Goal: Task Accomplishment & Management: Manage account settings

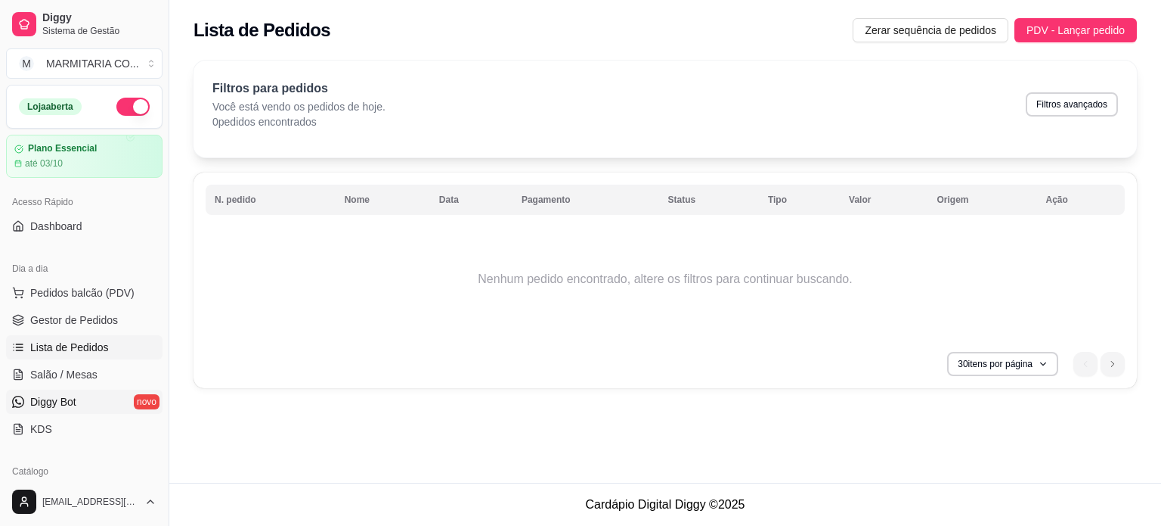
click at [76, 402] on span "Diggy Bot" at bounding box center [53, 401] width 46 height 15
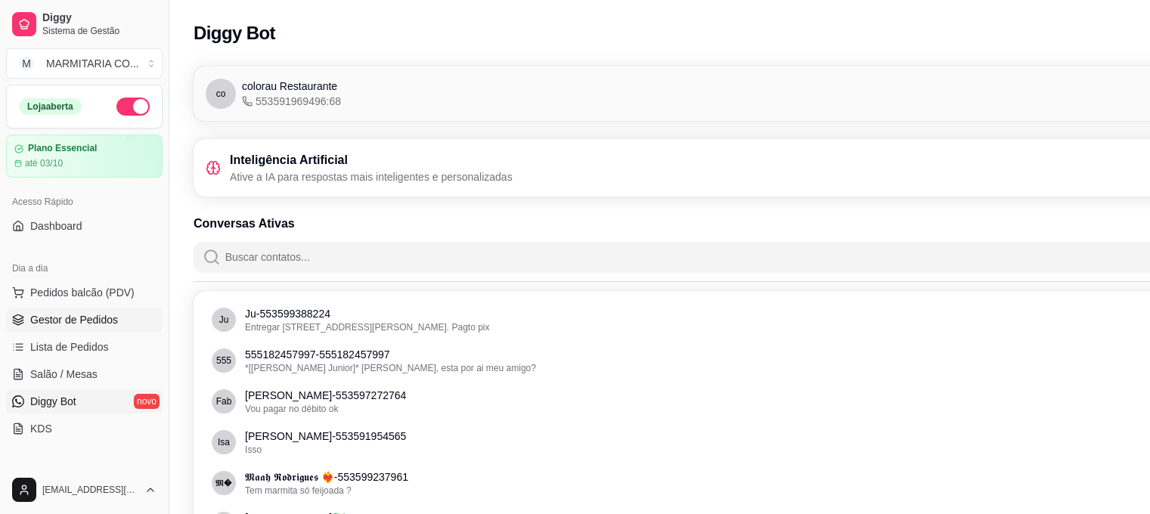
click at [77, 318] on span "Gestor de Pedidos" at bounding box center [74, 319] width 88 height 15
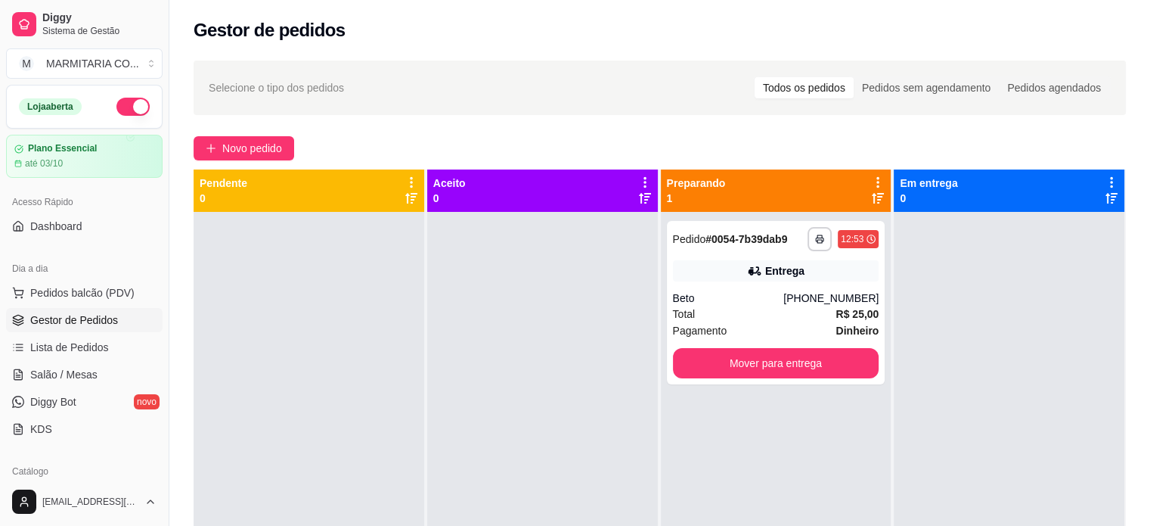
click at [871, 179] on icon at bounding box center [878, 182] width 14 height 14
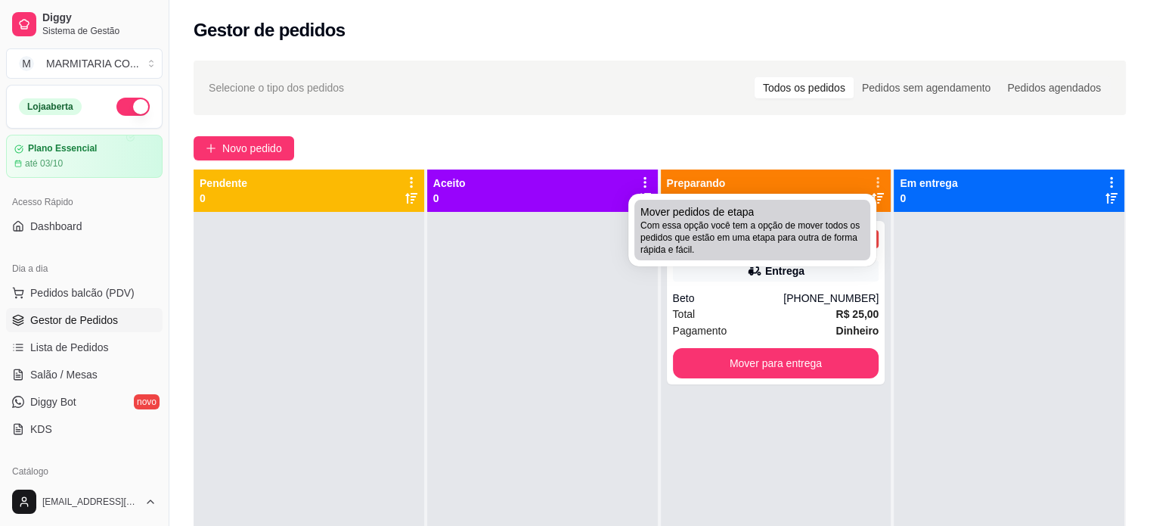
click at [793, 244] on span "Com essa opção você tem a opção de mover todos os pedidos que estão em uma etap…" at bounding box center [752, 237] width 224 height 36
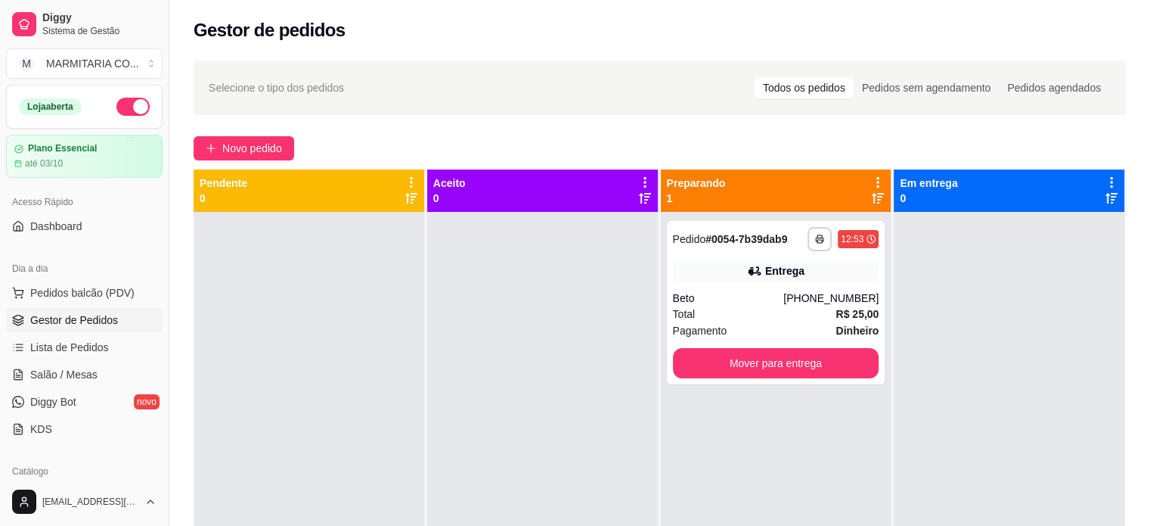
click at [916, 310] on div at bounding box center [1009, 475] width 231 height 526
click at [838, 362] on button "Mover para entrega" at bounding box center [776, 363] width 200 height 29
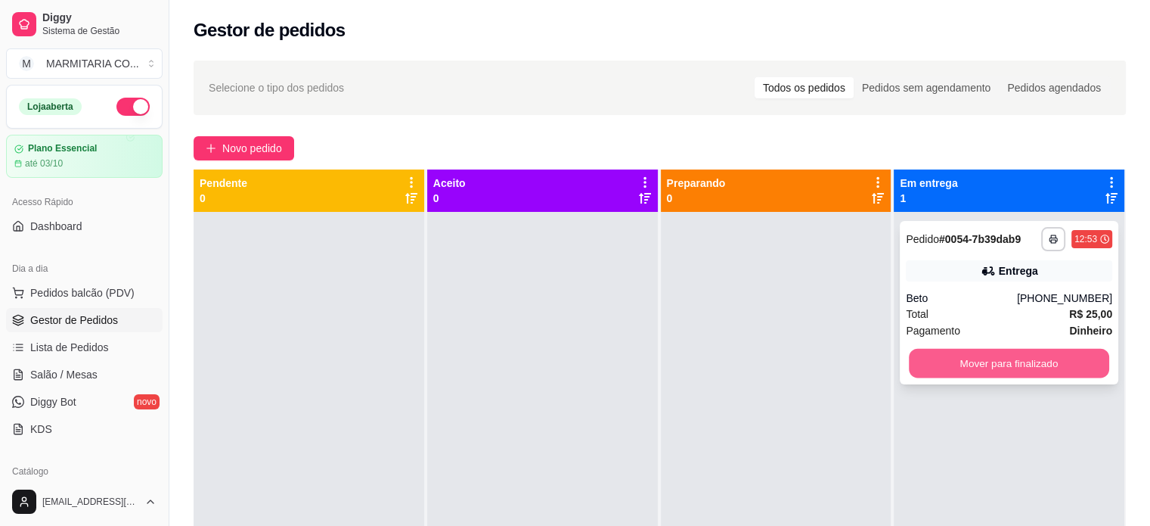
click at [977, 362] on button "Mover para finalizado" at bounding box center [1009, 363] width 200 height 29
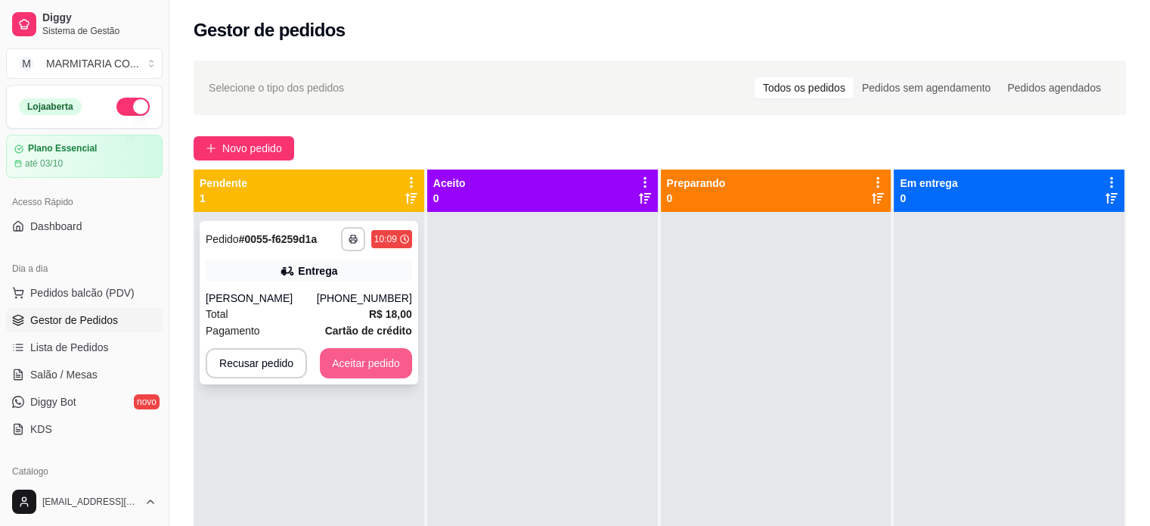
click at [369, 371] on button "Aceitar pedido" at bounding box center [366, 363] width 92 height 30
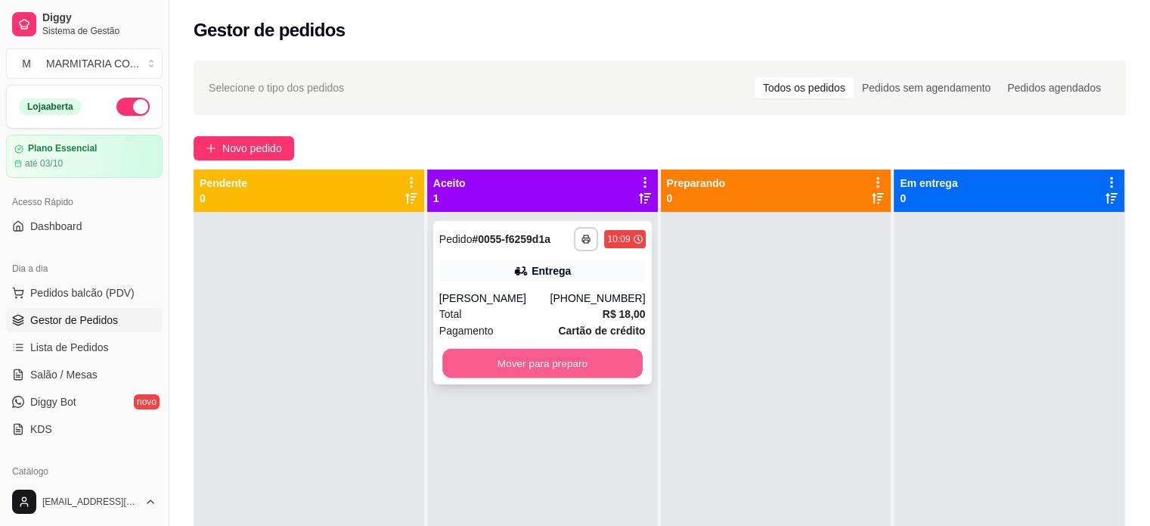
click at [574, 362] on button "Mover para preparo" at bounding box center [542, 363] width 200 height 29
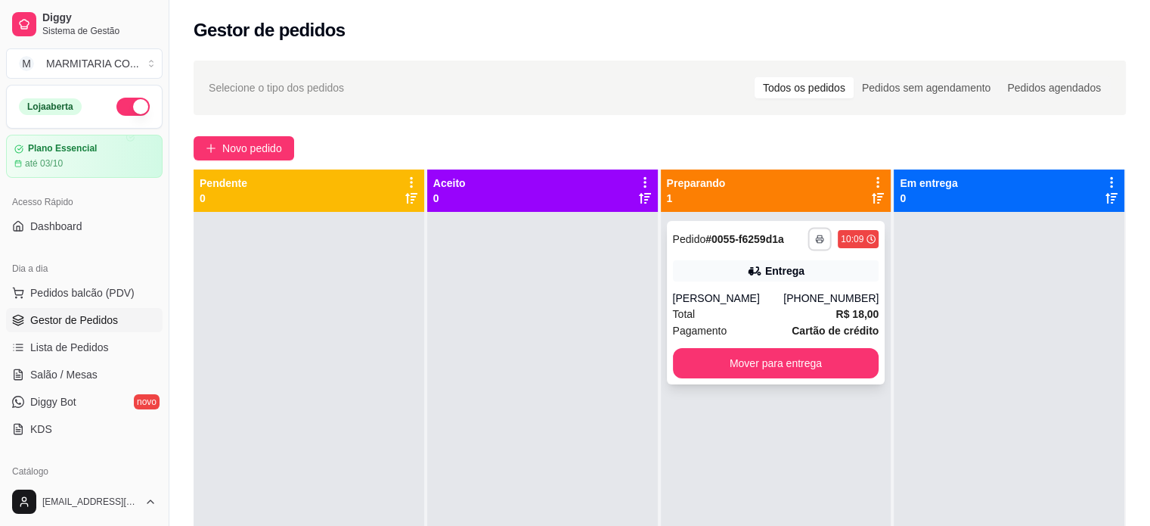
click at [817, 242] on rect "button" at bounding box center [819, 241] width 5 height 3
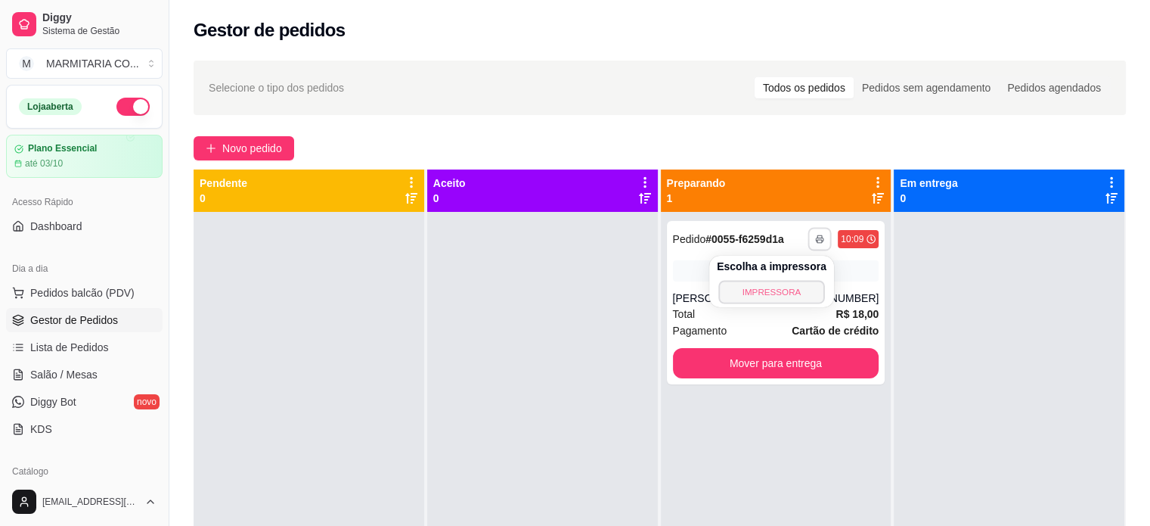
click at [733, 296] on button "IMPRESSORA" at bounding box center [771, 291] width 106 height 23
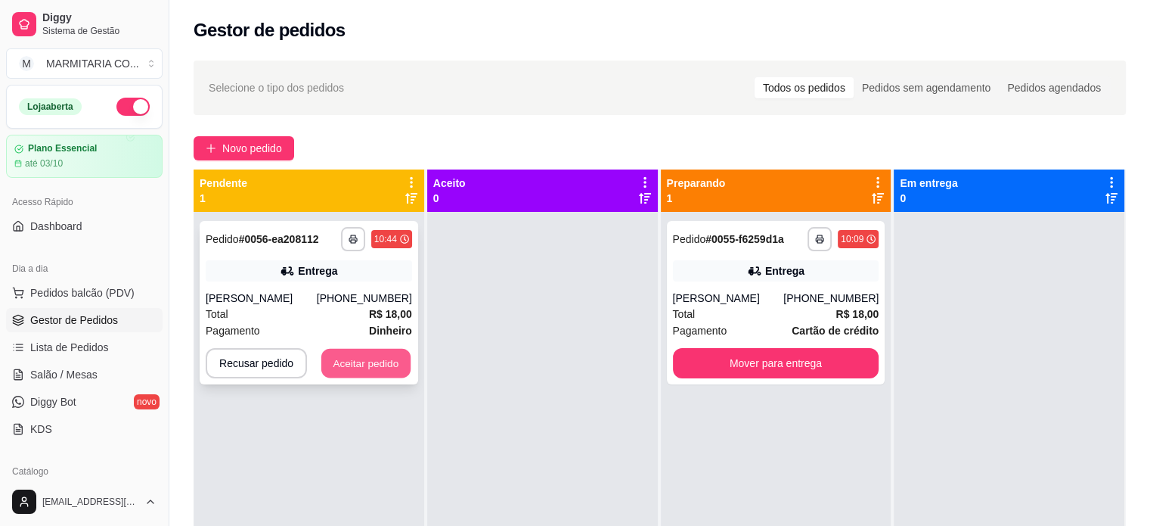
click at [372, 359] on button "Aceitar pedido" at bounding box center [365, 363] width 89 height 29
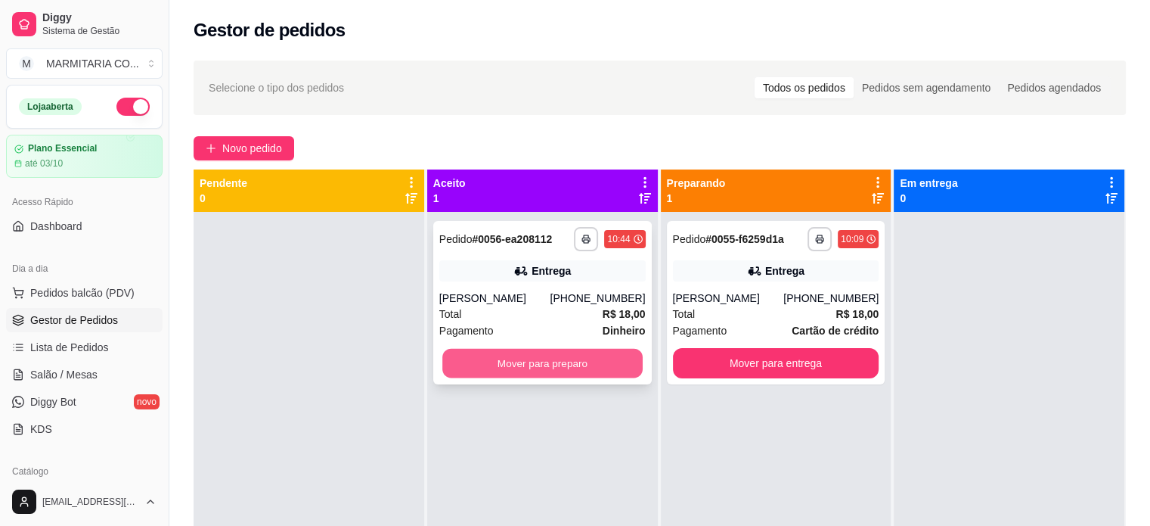
click at [495, 356] on button "Mover para preparo" at bounding box center [542, 363] width 200 height 29
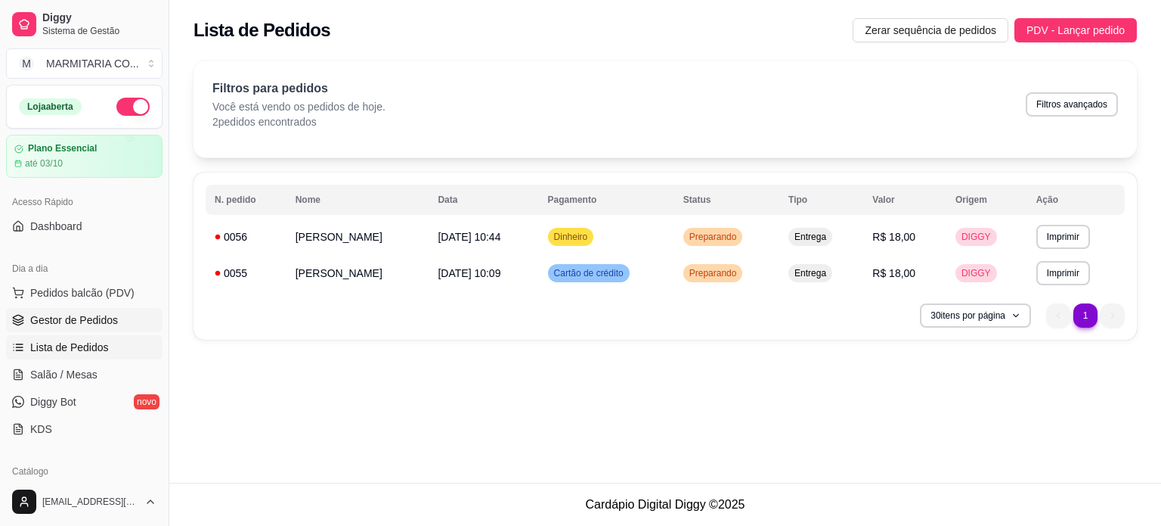
click at [85, 324] on span "Gestor de Pedidos" at bounding box center [74, 319] width 88 height 15
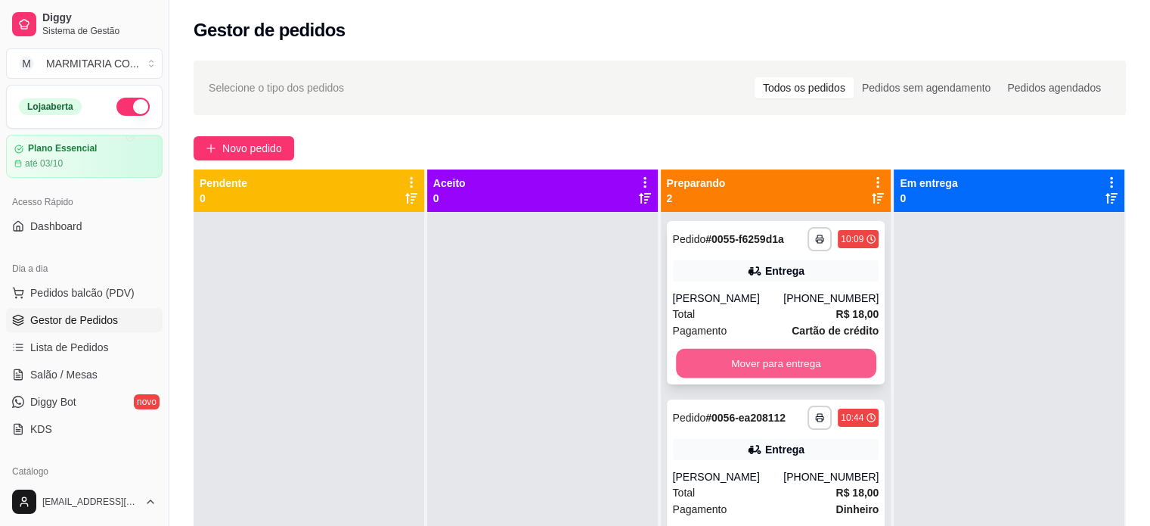
click at [821, 369] on button "Mover para entrega" at bounding box center [776, 363] width 200 height 29
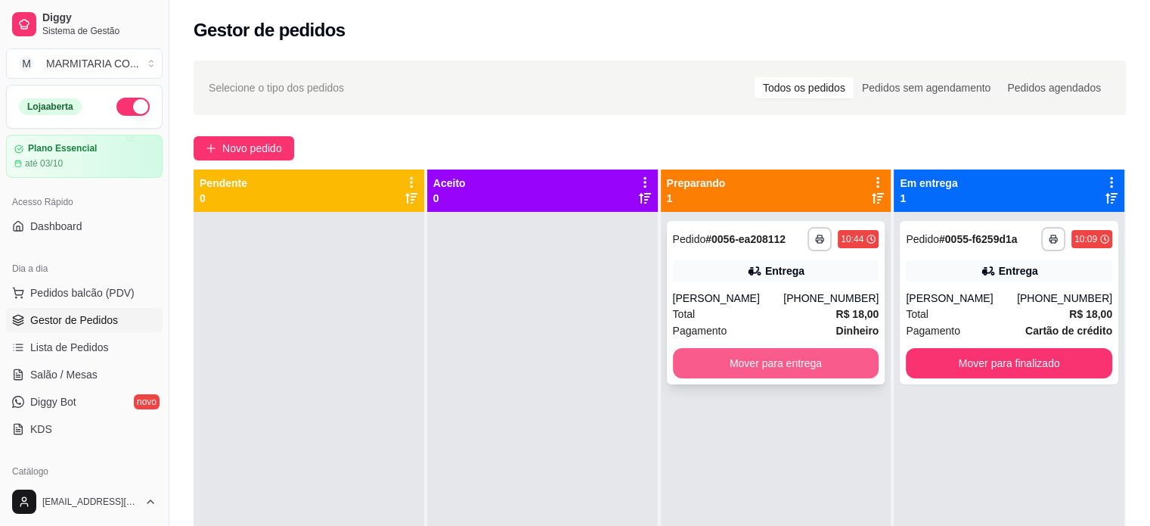
click at [827, 364] on button "Mover para entrega" at bounding box center [776, 363] width 206 height 30
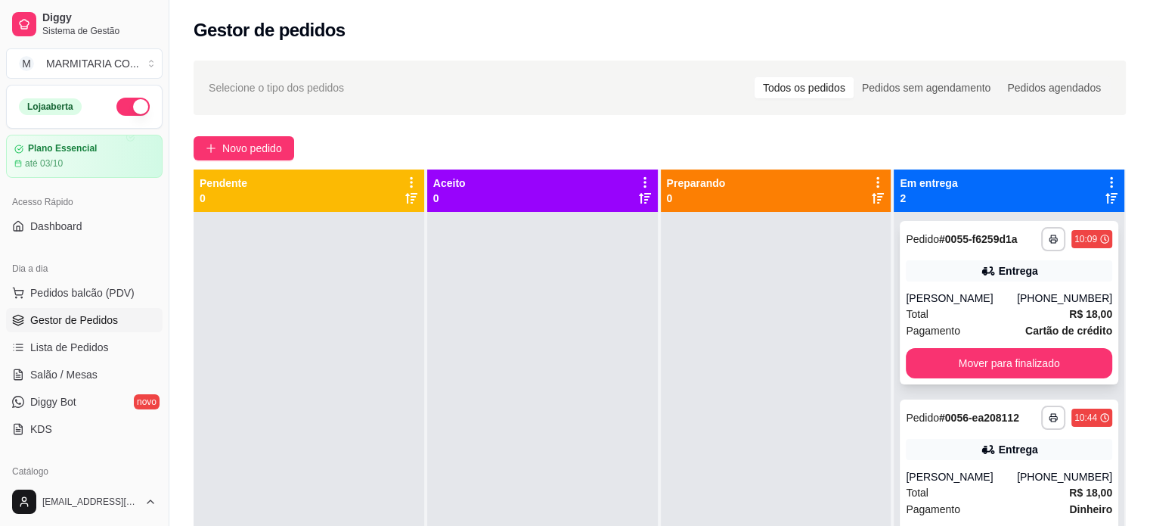
click at [967, 347] on div "**********" at bounding box center [1009, 302] width 219 height 163
click at [1018, 361] on button "Mover para finalizado" at bounding box center [1009, 363] width 206 height 30
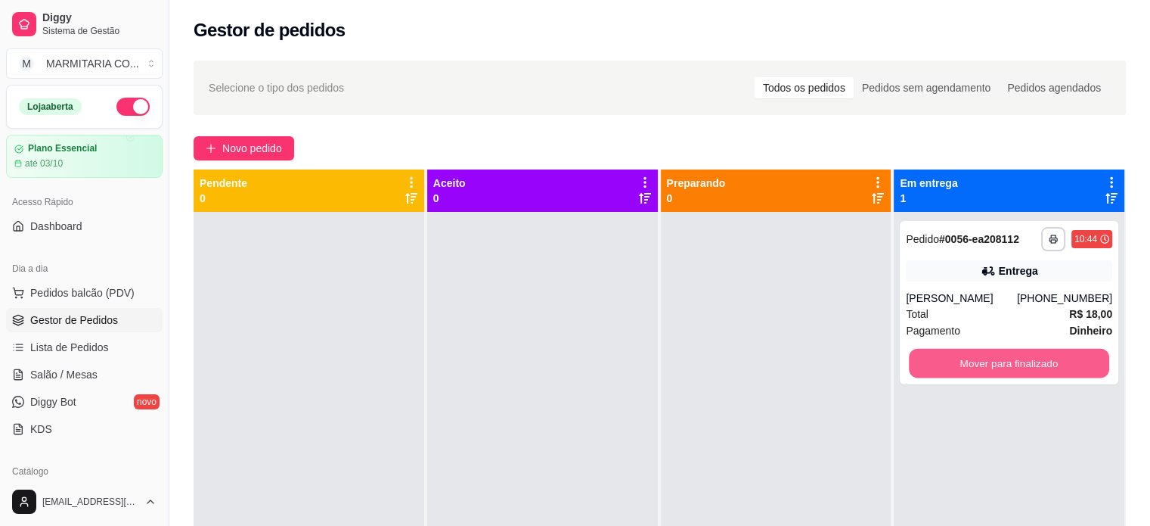
click at [1020, 359] on button "Mover para finalizado" at bounding box center [1009, 363] width 200 height 29
